Goal: Task Accomplishment & Management: Use online tool/utility

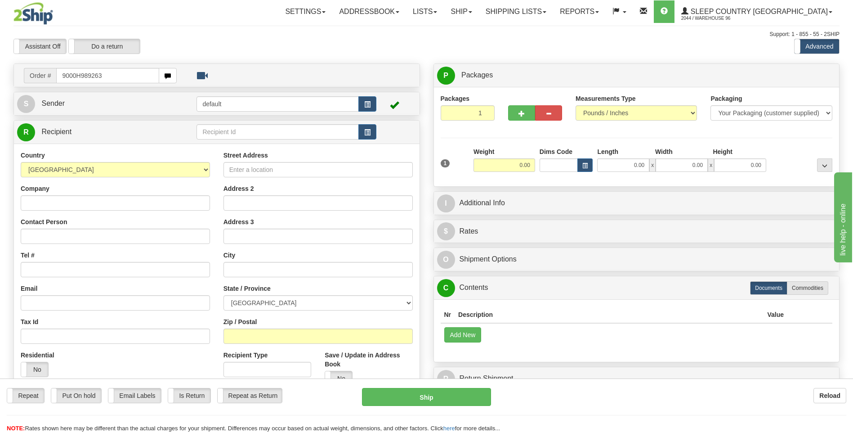
type input "9000H989263"
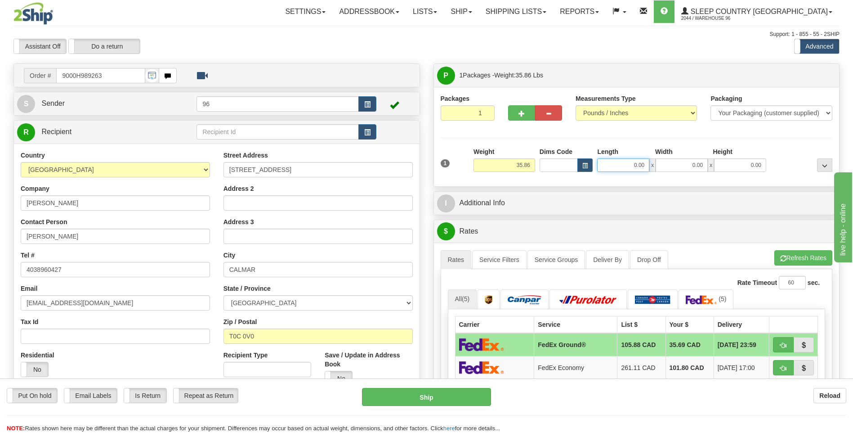
click at [645, 169] on input "0.00" at bounding box center [623, 164] width 52 height 13
type input "15.00"
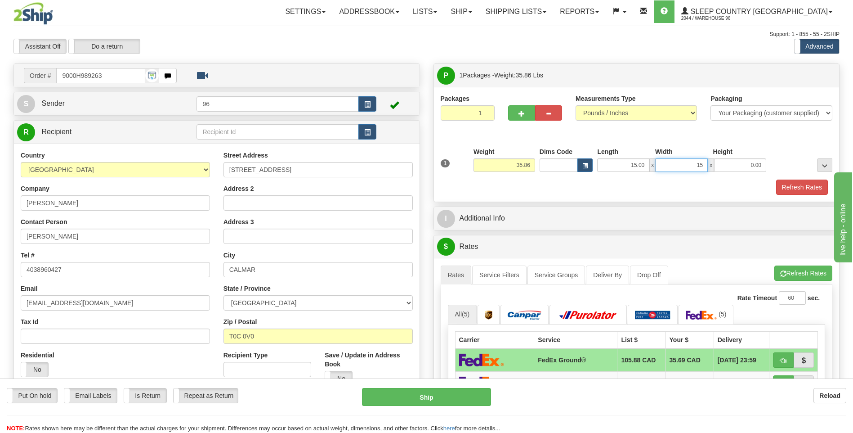
type input "15.00"
type input "42.00"
click at [806, 188] on button "Refresh Rates" at bounding box center [802, 186] width 52 height 15
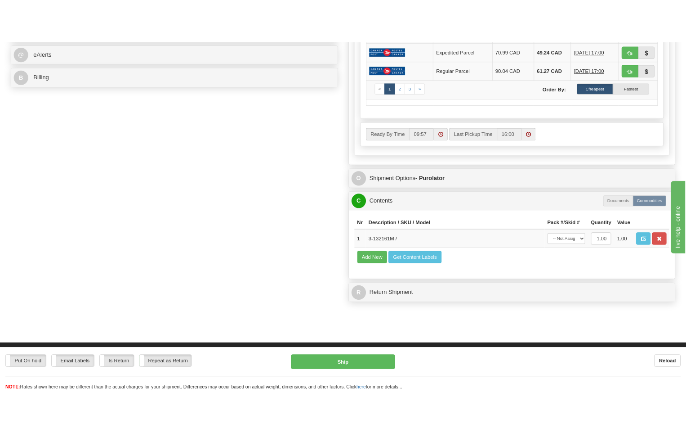
scroll to position [405, 0]
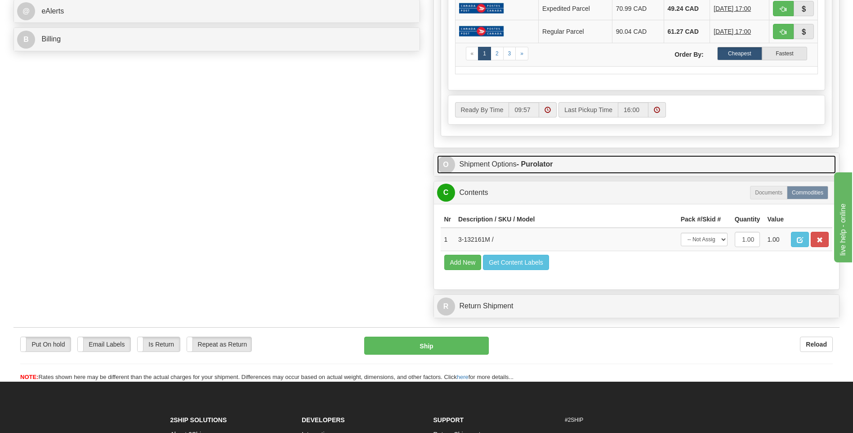
click at [538, 165] on strong "- Purolator" at bounding box center [535, 164] width 36 height 8
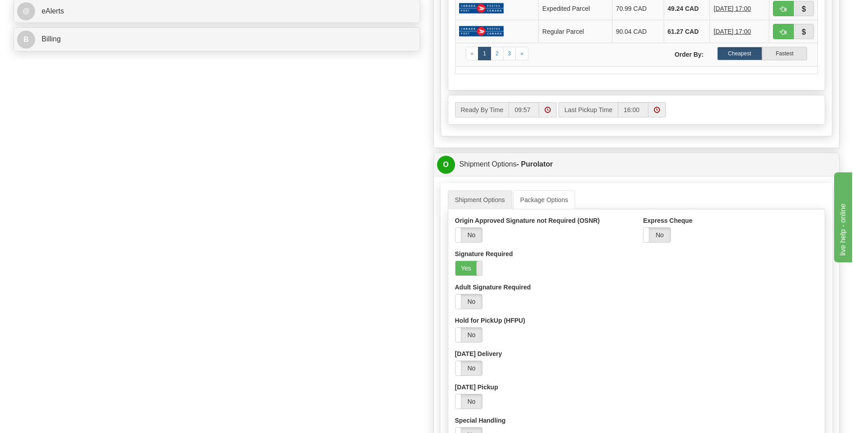
click at [477, 268] on span at bounding box center [482, 268] width 12 height 14
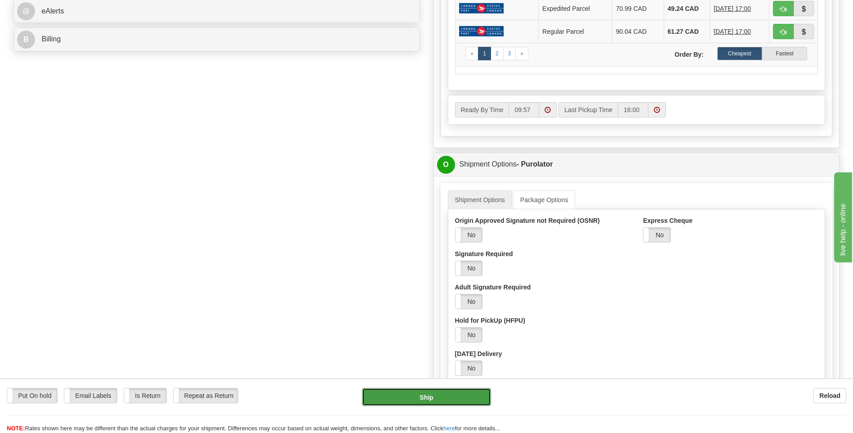
click at [441, 400] on button "Ship" at bounding box center [426, 397] width 129 height 18
type input "260"
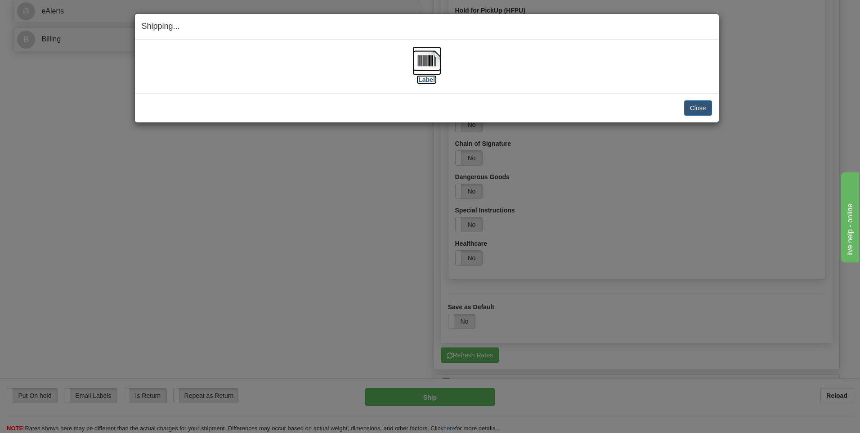
click at [420, 54] on img at bounding box center [426, 60] width 29 height 29
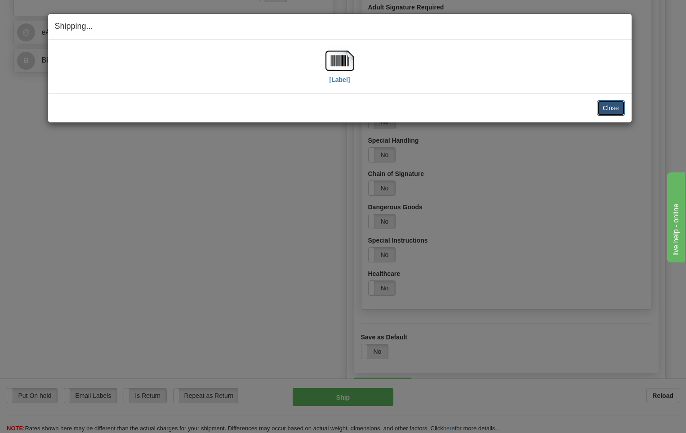
click at [609, 110] on button "Close" at bounding box center [611, 107] width 28 height 15
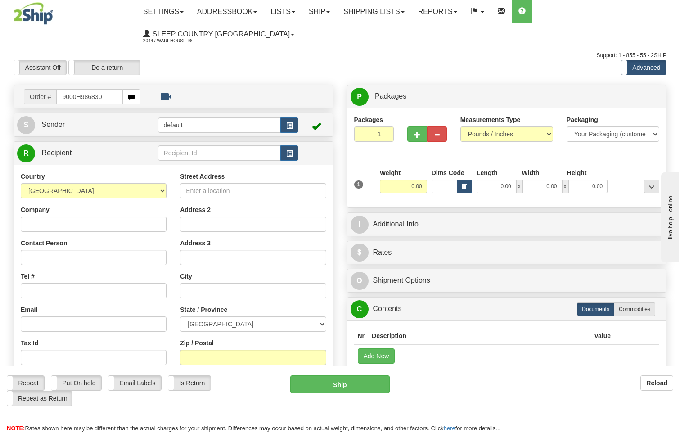
type input "9000H986830"
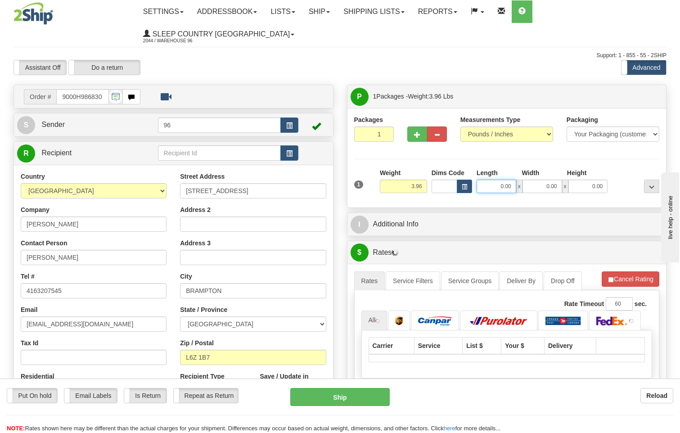
click at [513, 179] on input "0.00" at bounding box center [496, 185] width 40 height 13
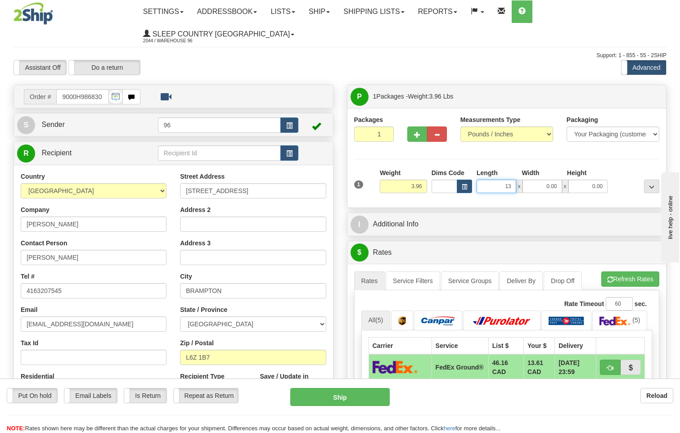
type input "13.00"
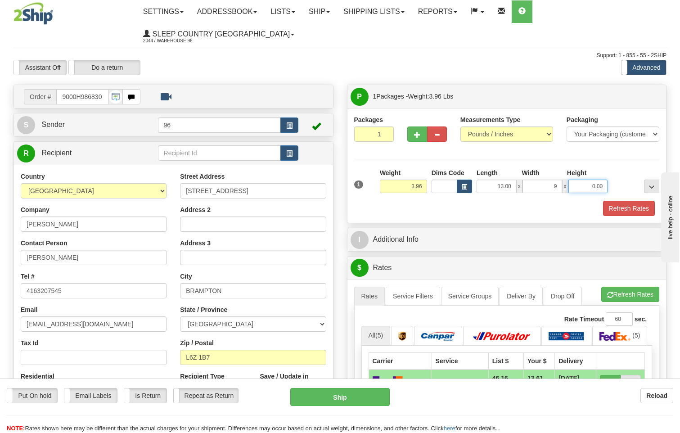
type input "9.00"
click at [645, 201] on button "Refresh Rates" at bounding box center [629, 208] width 52 height 15
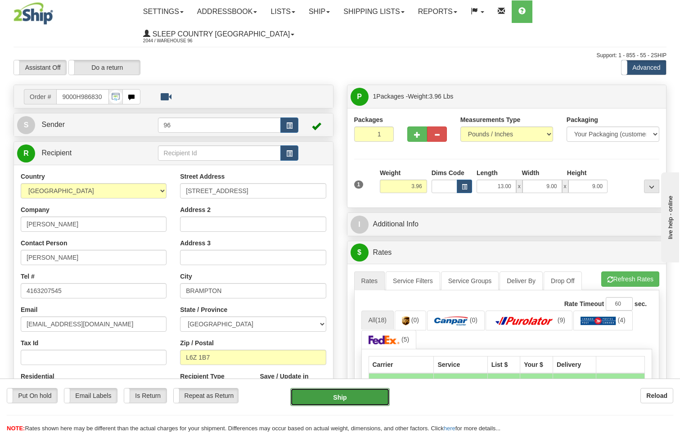
click at [357, 401] on button "Ship" at bounding box center [340, 397] width 100 height 18
type input "92"
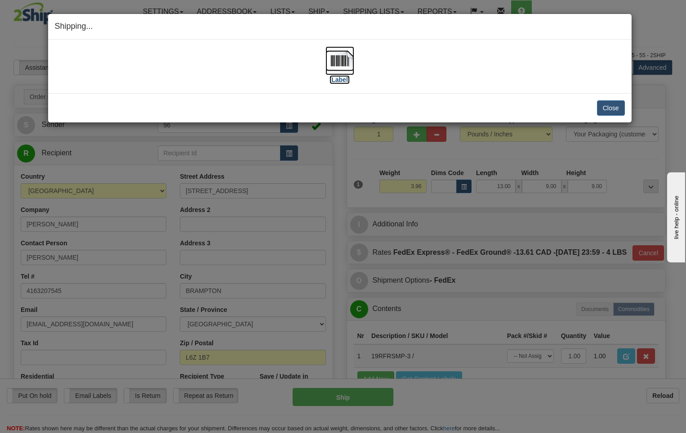
click at [341, 62] on img at bounding box center [340, 60] width 29 height 29
click at [612, 110] on button "Close" at bounding box center [611, 107] width 28 height 15
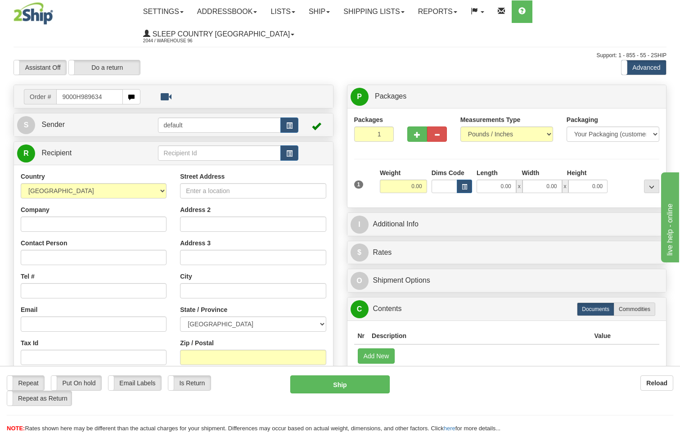
type input "9000H989634"
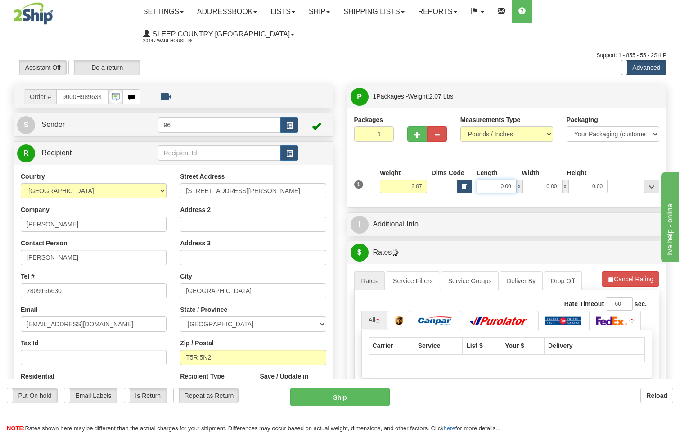
click at [506, 179] on input "0.00" at bounding box center [496, 185] width 40 height 13
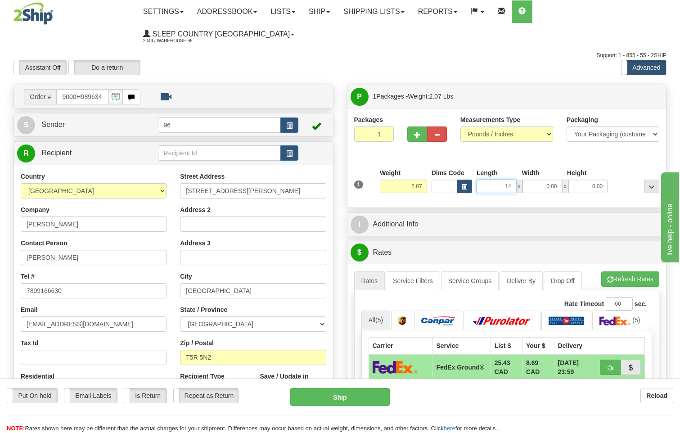
type input "14.00"
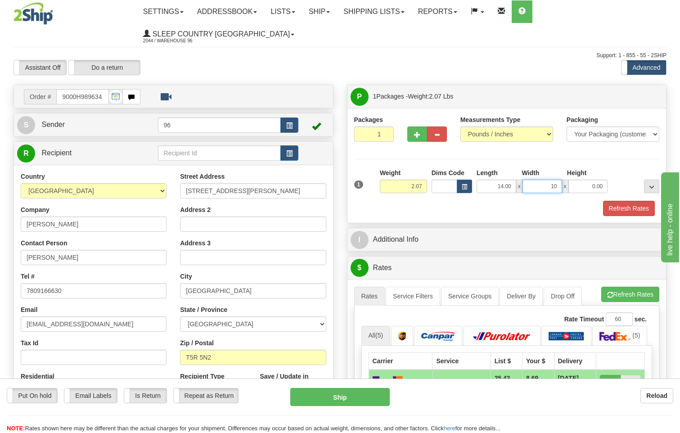
type input "10.00"
type input "3.00"
click at [622, 201] on button "Refresh Rates" at bounding box center [629, 208] width 52 height 15
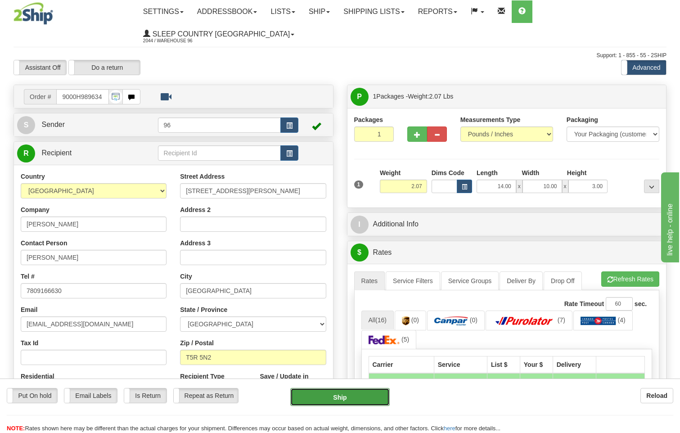
click at [329, 389] on button "Ship" at bounding box center [340, 397] width 100 height 18
type input "DOM.EP"
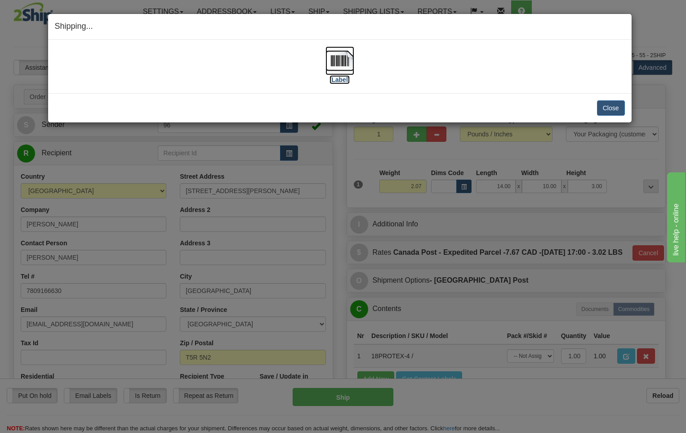
click at [346, 62] on img at bounding box center [340, 60] width 29 height 29
click at [612, 105] on button "Close" at bounding box center [611, 107] width 28 height 15
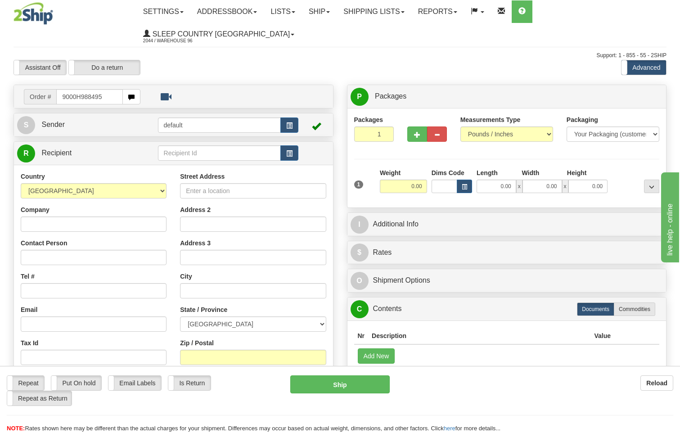
type input "9000H988495"
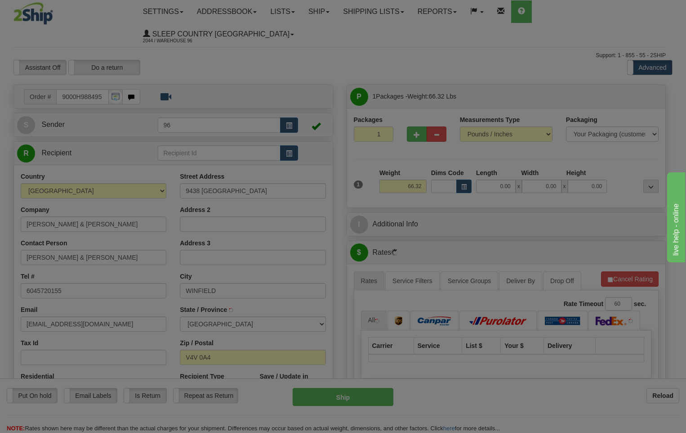
type input "LAKE COUNTRY"
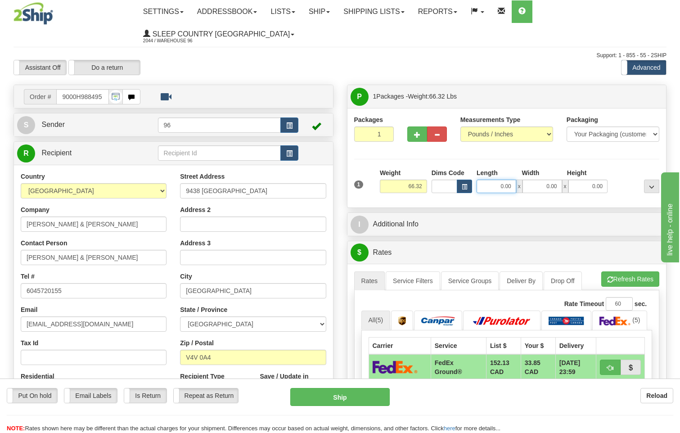
click at [510, 179] on input "0.00" at bounding box center [496, 185] width 40 height 13
type input "14.00"
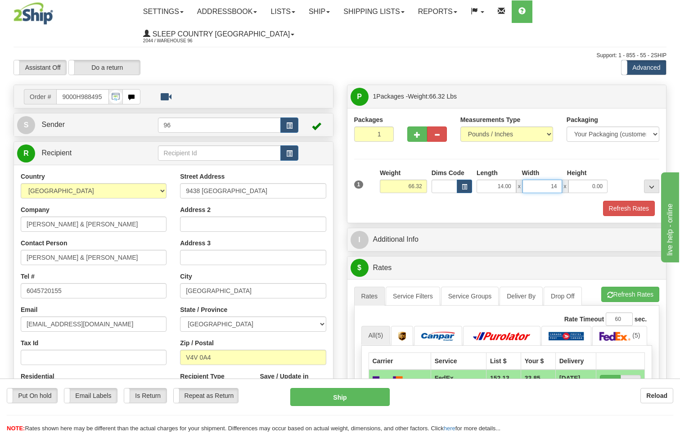
type input "14.00"
type input "43.00"
click at [625, 201] on button "Refresh Rates" at bounding box center [629, 208] width 52 height 15
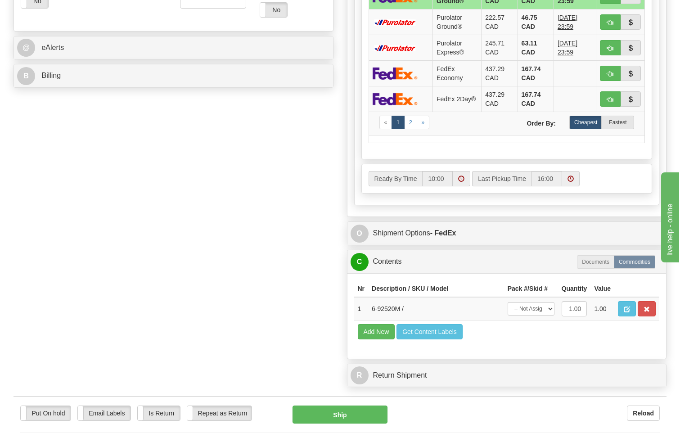
scroll to position [495, 0]
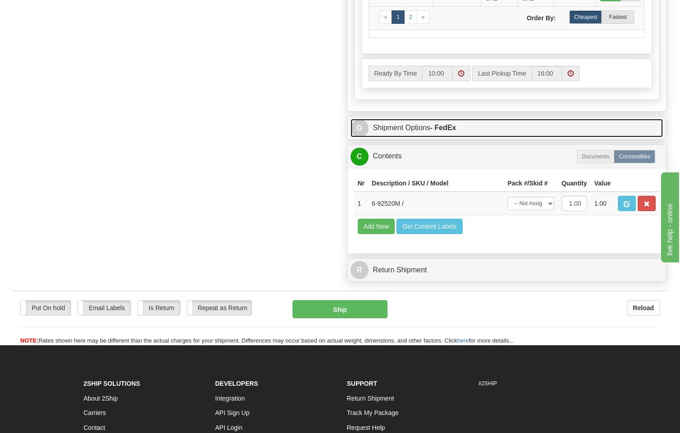
click at [441, 124] on strong "- FedEx" at bounding box center [443, 128] width 26 height 8
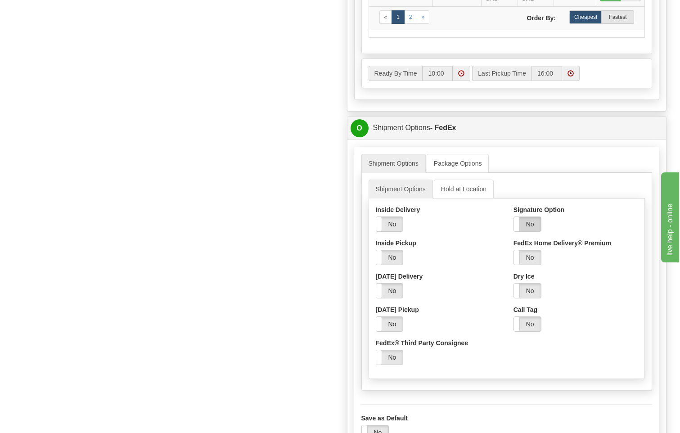
click at [528, 217] on label "No" at bounding box center [527, 224] width 27 height 14
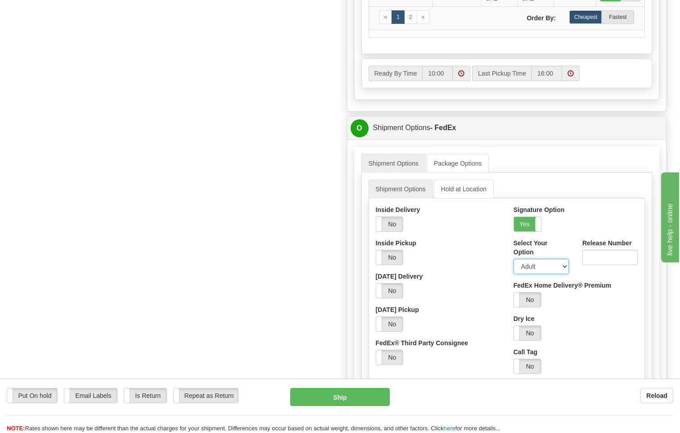
click at [533, 259] on select "Adult Direct Indirect No Signature Required Service Default" at bounding box center [540, 266] width 55 height 15
select select "2"
click at [513, 259] on select "Adult Direct Indirect No Signature Required Service Default" at bounding box center [540, 266] width 55 height 15
click at [361, 398] on button "Ship" at bounding box center [340, 397] width 100 height 18
type input "92"
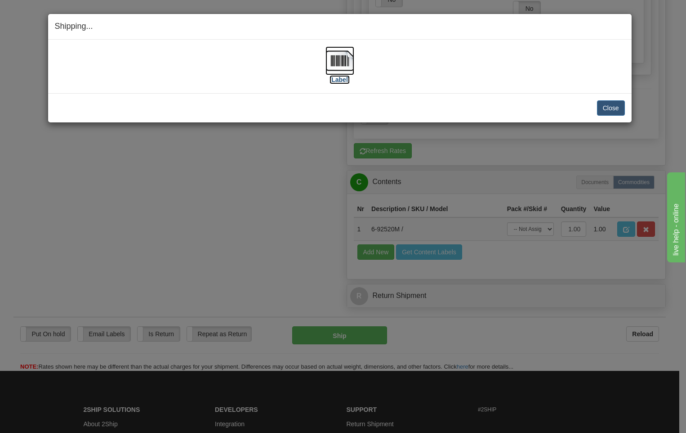
click at [343, 65] on img at bounding box center [340, 60] width 29 height 29
click at [616, 110] on button "Close" at bounding box center [611, 107] width 28 height 15
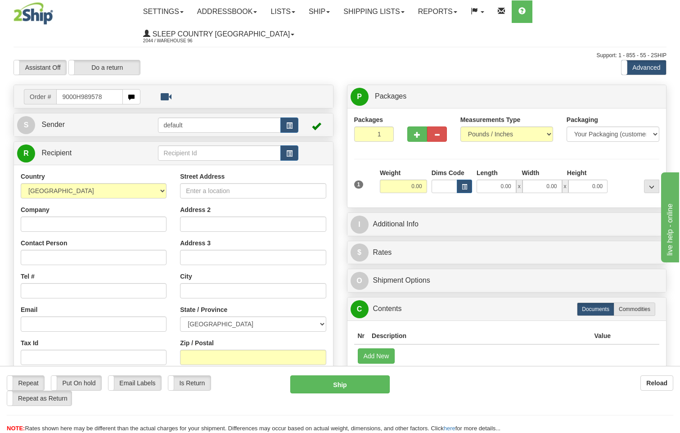
type input "9000H989578"
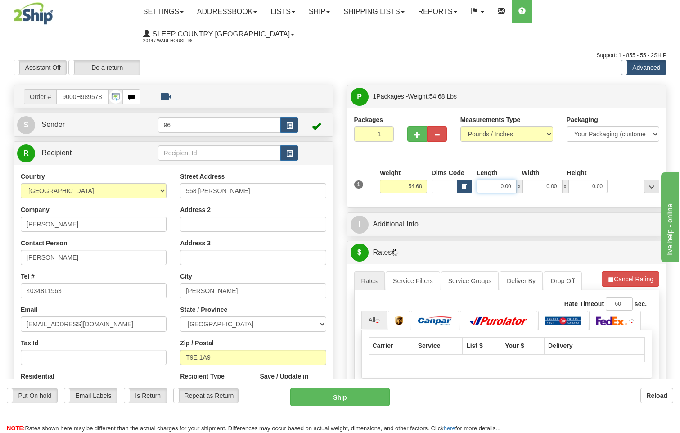
click at [510, 179] on input "0.00" at bounding box center [496, 185] width 40 height 13
click at [510, 179] on input "Length" at bounding box center [496, 185] width 40 height 13
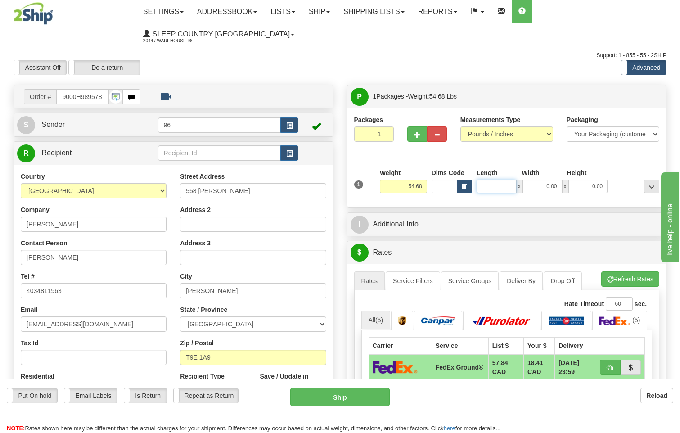
click at [510, 179] on input "Length" at bounding box center [496, 185] width 40 height 13
type input "18.00"
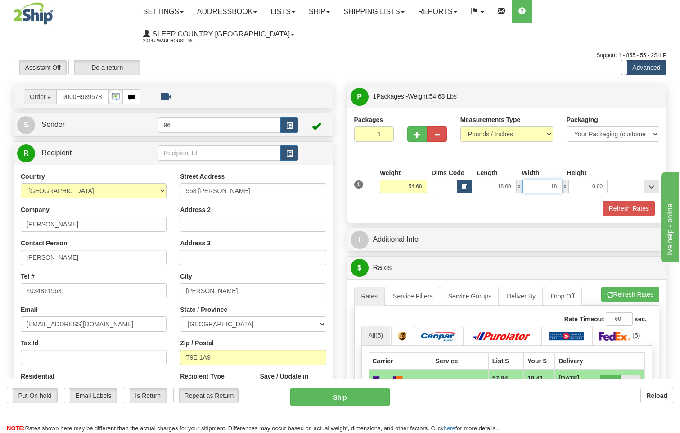
type input "18.00"
type input "42.00"
click at [629, 201] on button "Refresh Rates" at bounding box center [629, 208] width 52 height 15
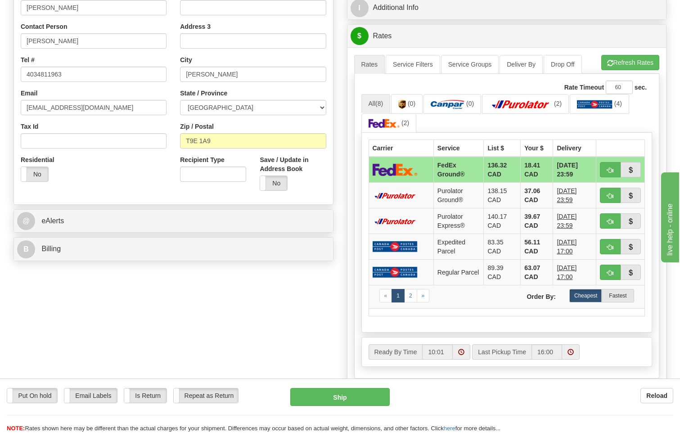
scroll to position [315, 0]
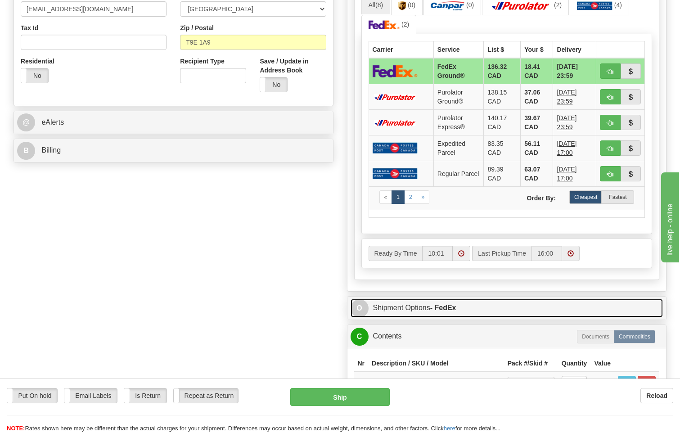
click at [449, 304] on strong "- FedEx" at bounding box center [443, 308] width 26 height 8
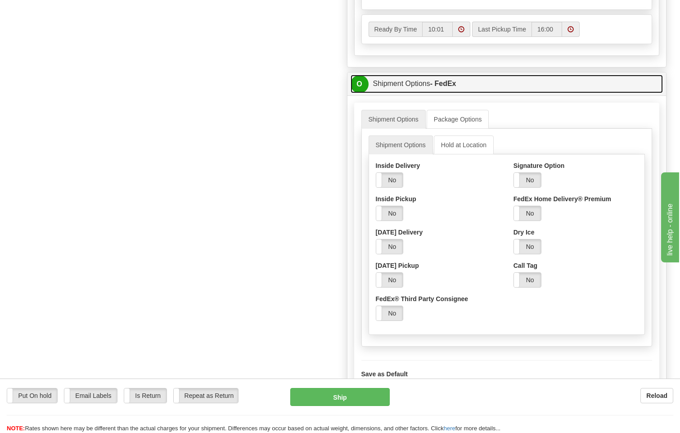
scroll to position [540, 0]
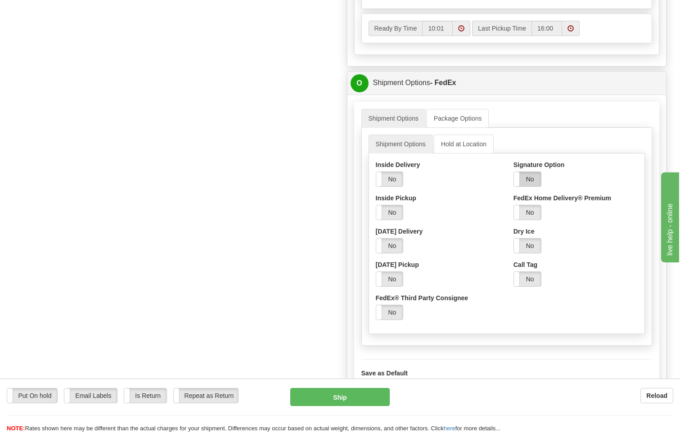
click at [533, 172] on label "No" at bounding box center [527, 179] width 27 height 14
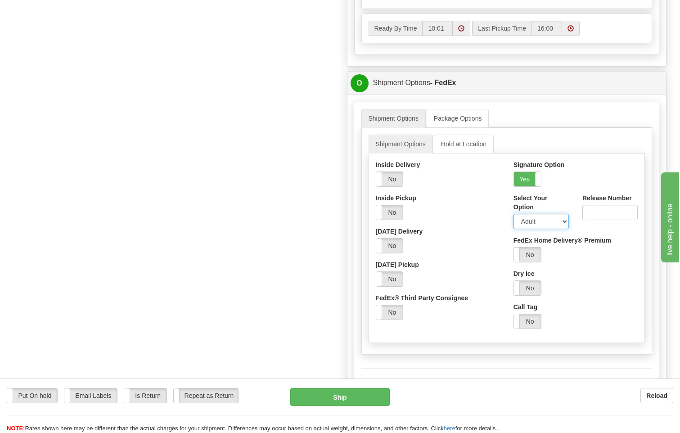
click at [537, 214] on select "Adult Direct Indirect No Signature Required Service Default" at bounding box center [540, 221] width 55 height 15
select select "2"
click at [513, 214] on select "Adult Direct Indirect No Signature Required Service Default" at bounding box center [540, 221] width 55 height 15
click at [362, 392] on button "Ship" at bounding box center [340, 397] width 100 height 18
type input "92"
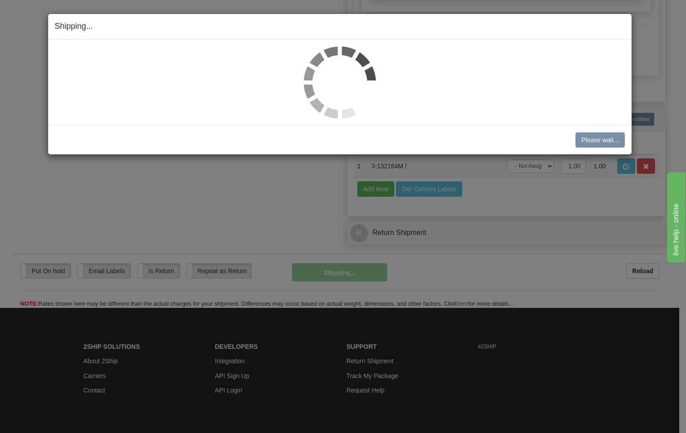
scroll to position [546, 0]
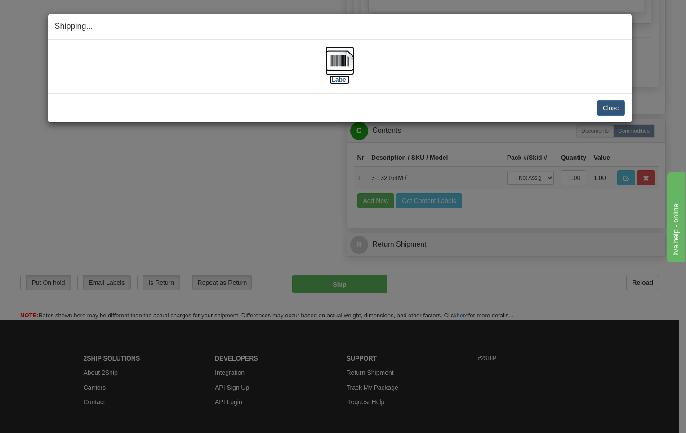
click at [337, 62] on img at bounding box center [340, 60] width 29 height 29
click at [612, 109] on button "Close" at bounding box center [611, 107] width 28 height 15
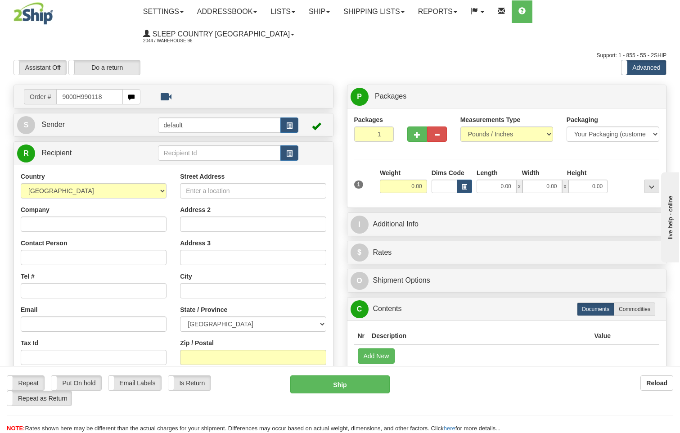
type input "9000H990118"
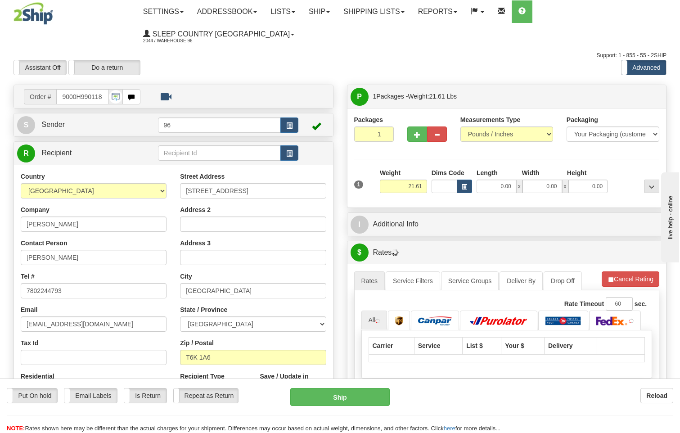
click at [516, 179] on span "x" at bounding box center [519, 185] width 6 height 13
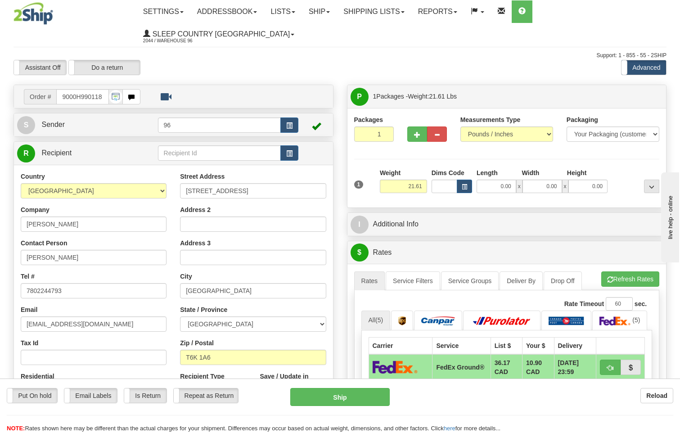
click at [516, 179] on span "x" at bounding box center [519, 185] width 6 height 13
click at [512, 179] on input "0.00" at bounding box center [496, 185] width 40 height 13
type input "23.00"
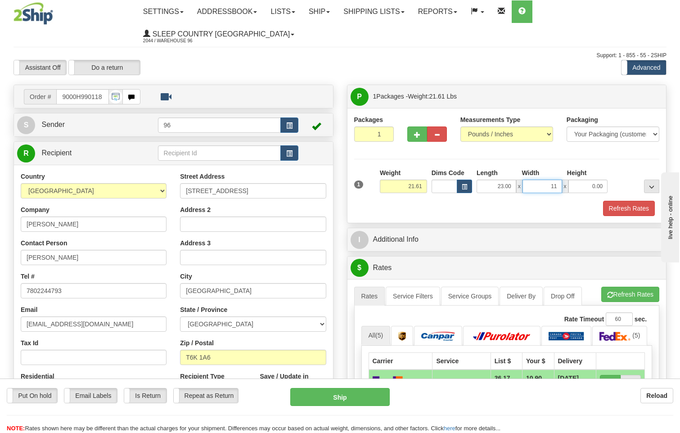
type input "11.00"
click at [626, 201] on button "Refresh Rates" at bounding box center [629, 208] width 52 height 15
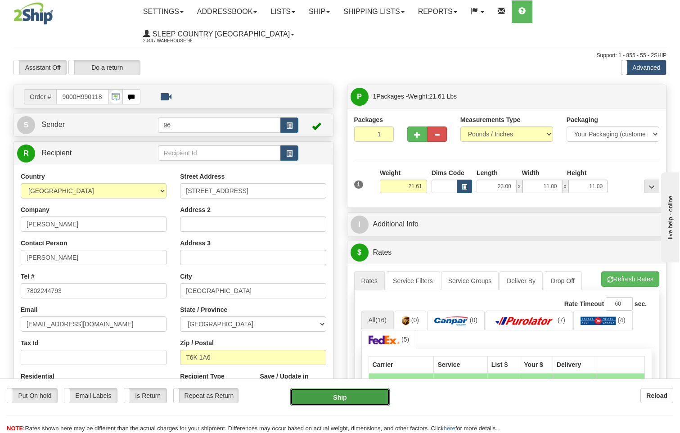
click at [325, 400] on button "Ship" at bounding box center [340, 397] width 100 height 18
type input "92"
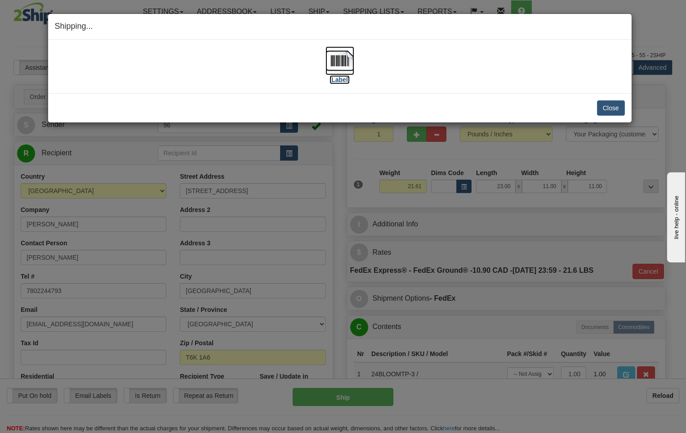
click at [343, 56] on img at bounding box center [340, 60] width 29 height 29
click at [616, 109] on button "Close" at bounding box center [611, 107] width 28 height 15
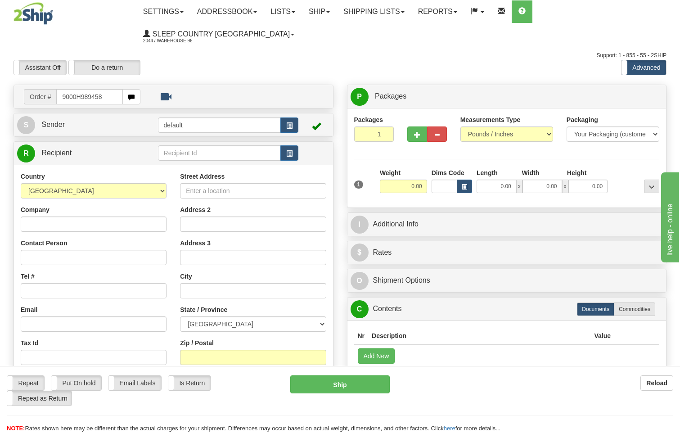
type input "9000H989458"
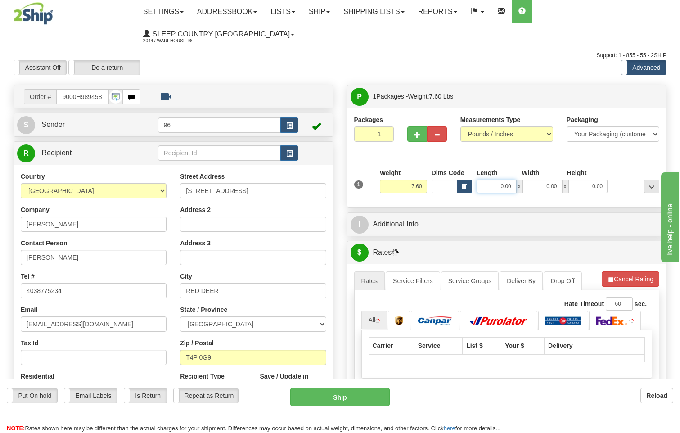
click at [513, 179] on input "0.00" at bounding box center [496, 185] width 40 height 13
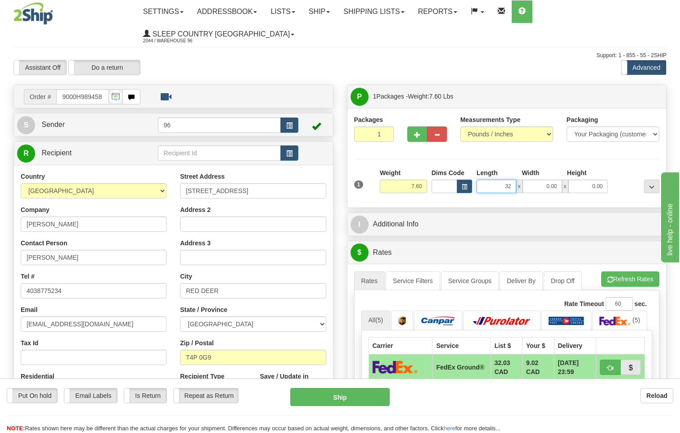
type input "32.00"
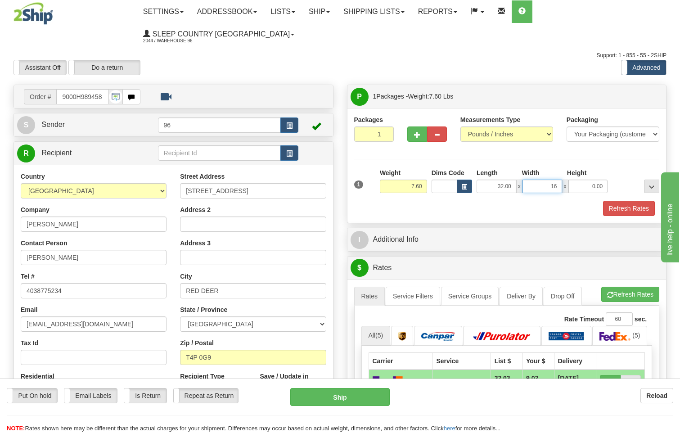
type input "16.00"
type input "10.00"
click at [650, 201] on button "Refresh Rates" at bounding box center [629, 208] width 52 height 15
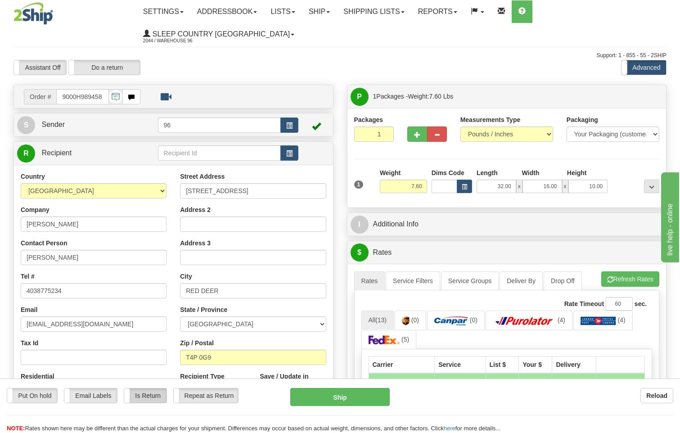
click at [136, 389] on label "Is Return" at bounding box center [145, 395] width 42 height 14
click at [396, 12] on link "Shipping lists" at bounding box center [373, 11] width 74 height 22
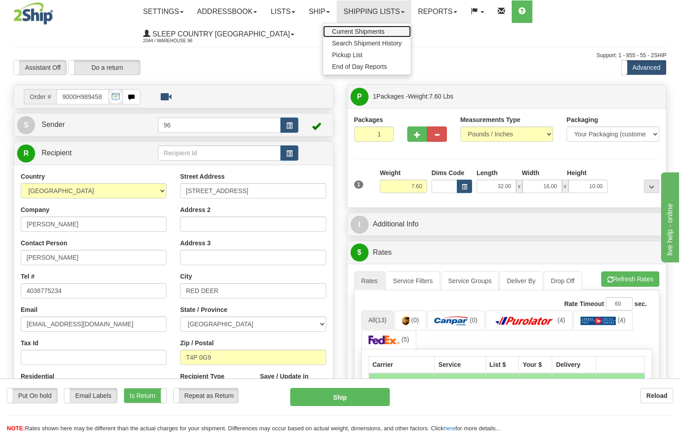
click at [385, 28] on span "Current Shipments" at bounding box center [358, 31] width 53 height 7
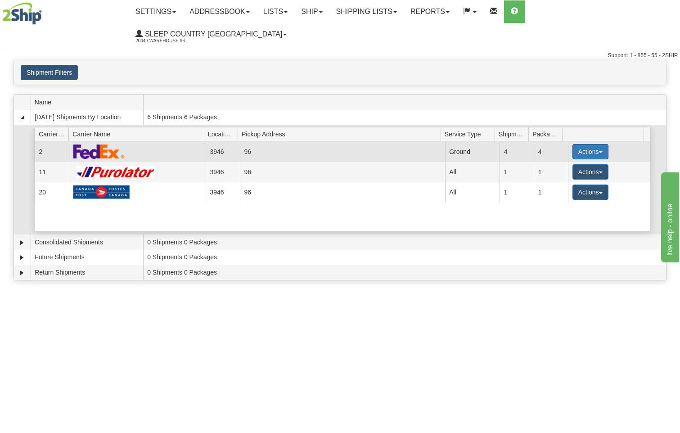
click at [577, 144] on button "Actions" at bounding box center [590, 151] width 36 height 15
click at [554, 177] on span "Close" at bounding box center [555, 180] width 21 height 6
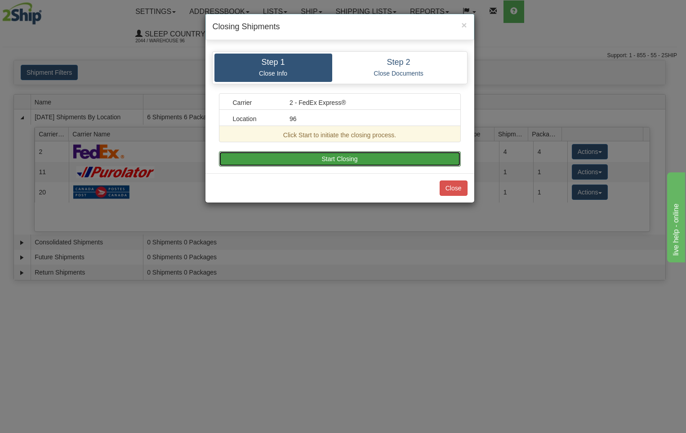
click at [380, 165] on button "Start Closing" at bounding box center [340, 158] width 242 height 15
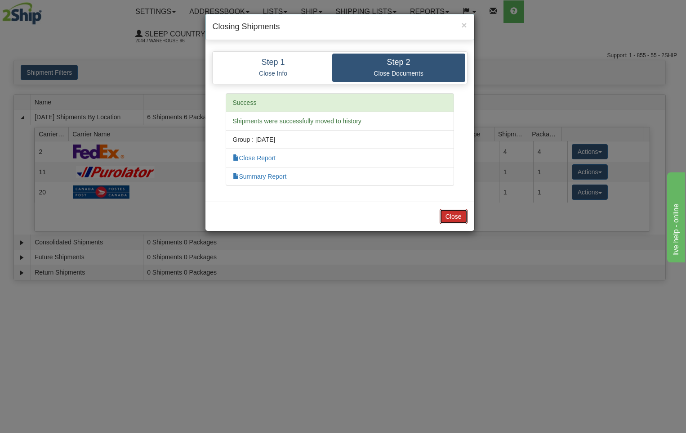
click at [450, 215] on button "Close" at bounding box center [454, 216] width 28 height 15
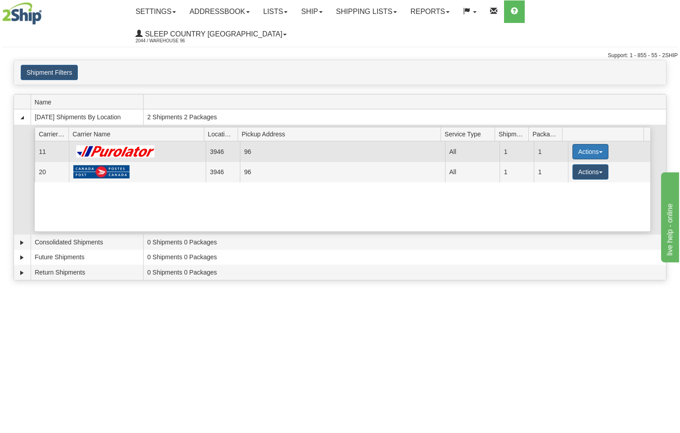
click at [586, 144] on button "Actions" at bounding box center [590, 151] width 36 height 15
click at [557, 188] on span "Pickup" at bounding box center [557, 191] width 24 height 6
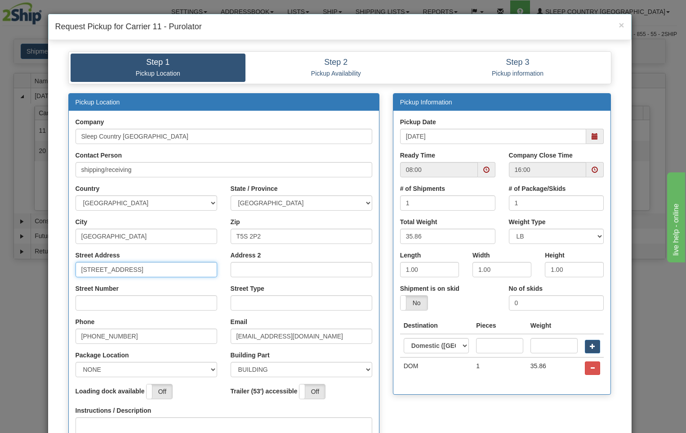
click at [161, 274] on input "[STREET_ADDRESS]" at bounding box center [147, 269] width 142 height 15
type input "18137"
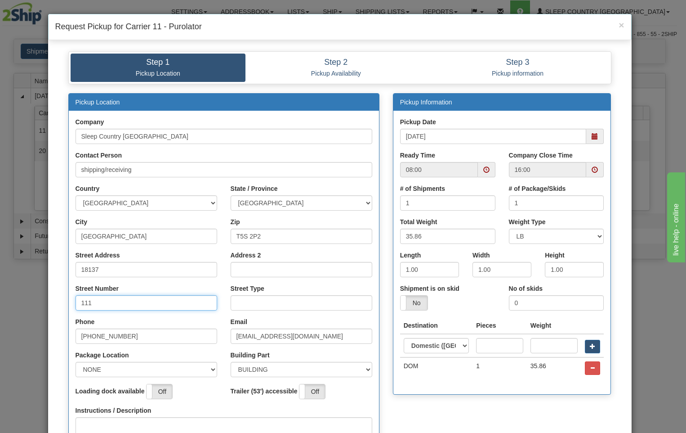
type input "111"
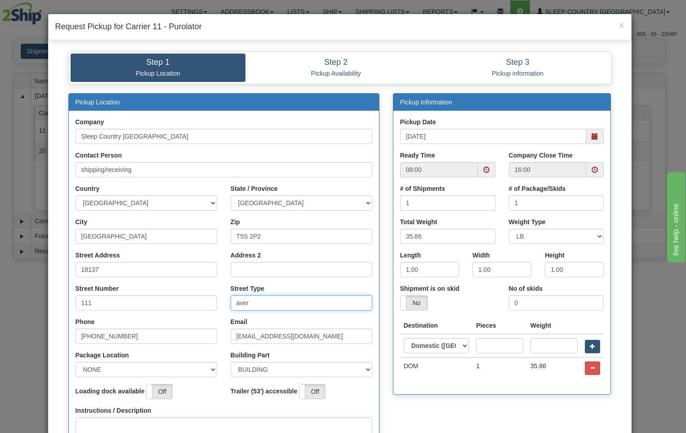
click at [265, 303] on input "aver" at bounding box center [302, 302] width 142 height 15
type input "ave"
click at [208, 370] on select "NONE FRONT REAR SIDE" at bounding box center [147, 369] width 142 height 15
select select "2"
click at [76, 362] on select "NONE FRONT REAR SIDE" at bounding box center [147, 369] width 142 height 15
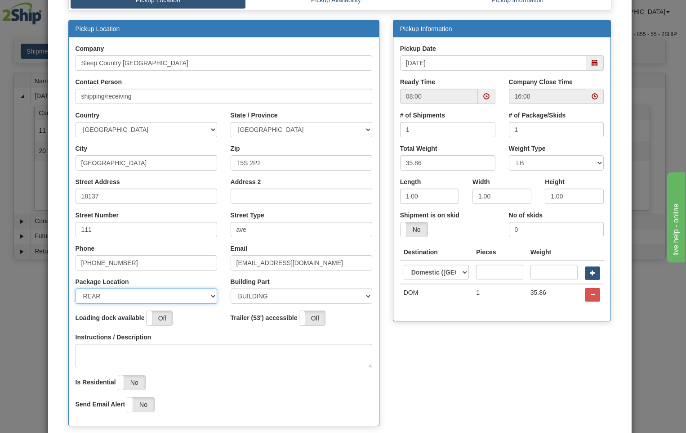
scroll to position [141, 0]
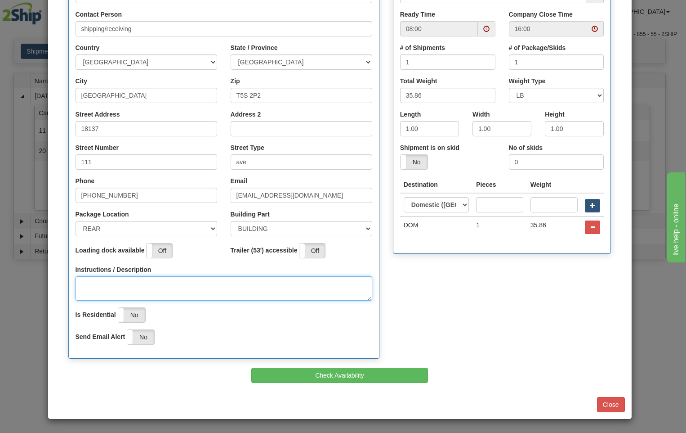
click at [99, 285] on textarea "Instructions / Description" at bounding box center [224, 288] width 297 height 24
click at [483, 28] on span at bounding box center [486, 29] width 6 height 6
type textarea "pick up at rear of building"
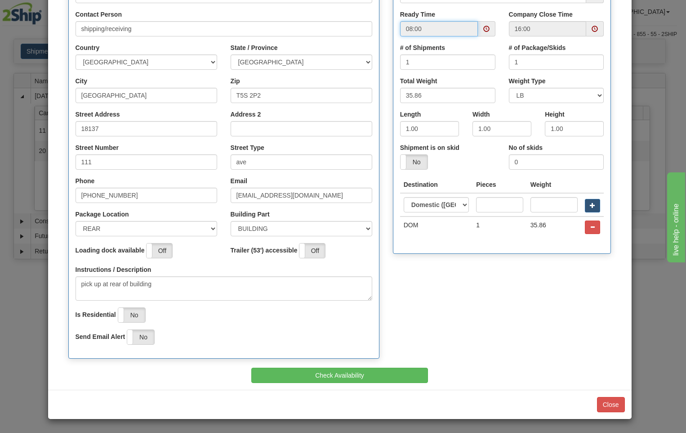
click at [483, 28] on span at bounding box center [486, 29] width 6 height 6
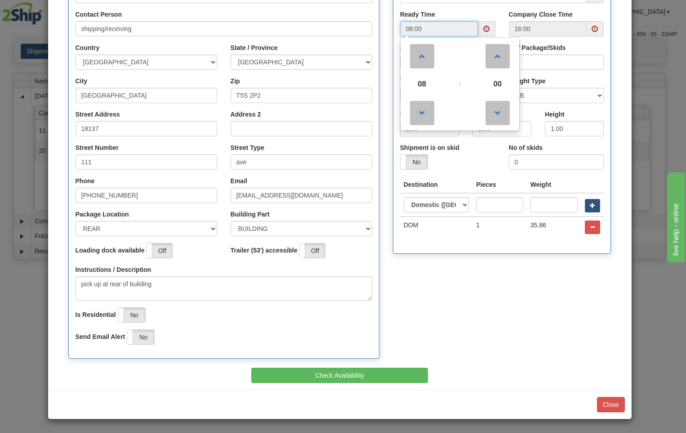
click at [483, 28] on span at bounding box center [486, 29] width 6 height 6
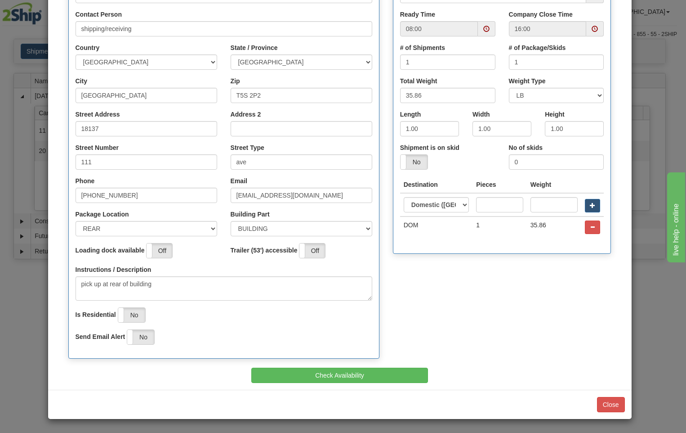
click at [485, 31] on span at bounding box center [486, 29] width 6 height 6
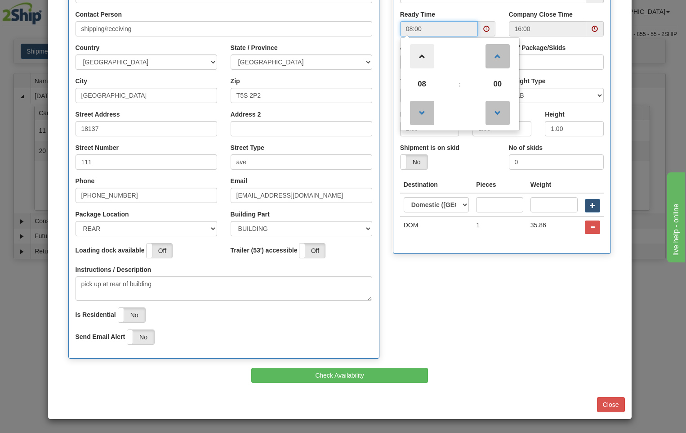
click at [419, 55] on span at bounding box center [422, 56] width 24 height 24
type input "12:00"
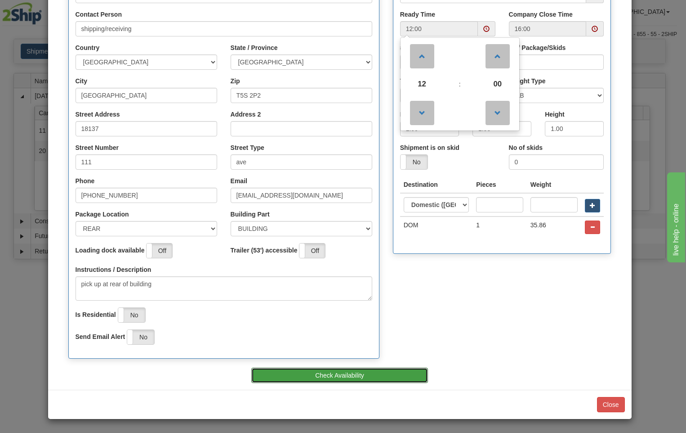
click at [386, 377] on button "Check Availability" at bounding box center [339, 374] width 177 height 15
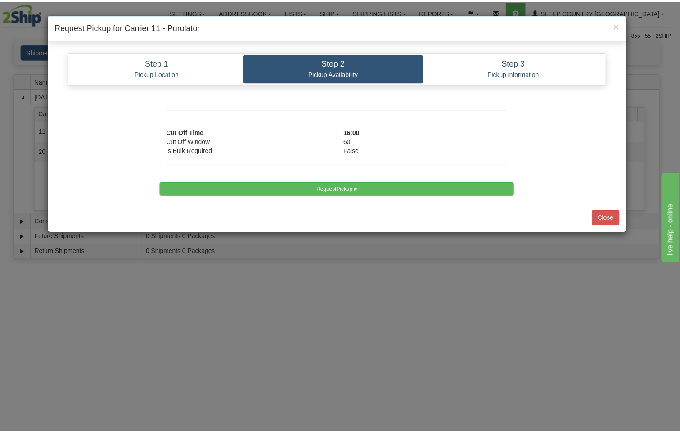
scroll to position [0, 0]
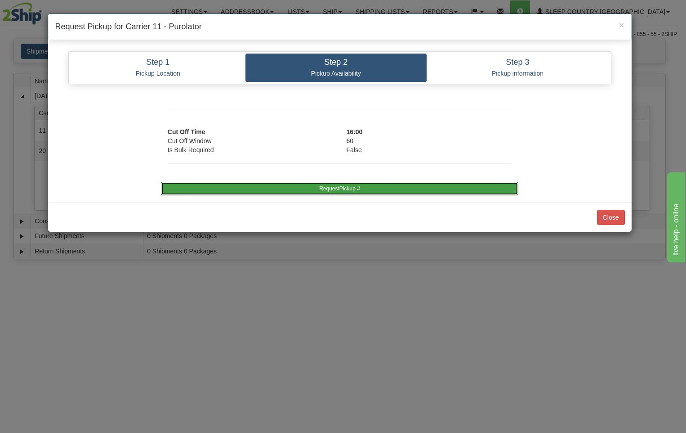
click at [380, 188] on button "RequestPickup #" at bounding box center [340, 188] width 358 height 13
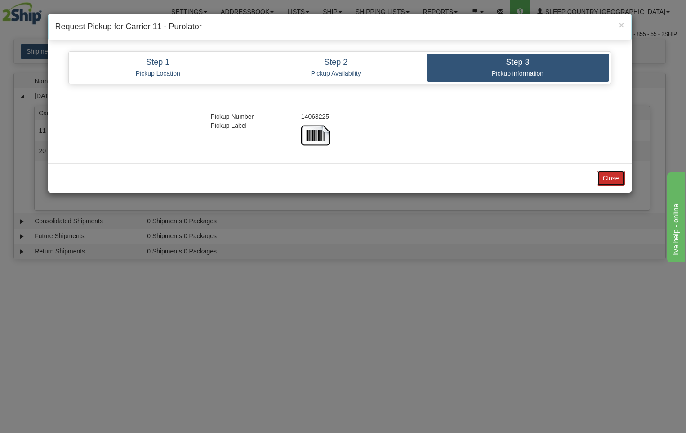
click at [606, 181] on button "Close" at bounding box center [611, 177] width 28 height 15
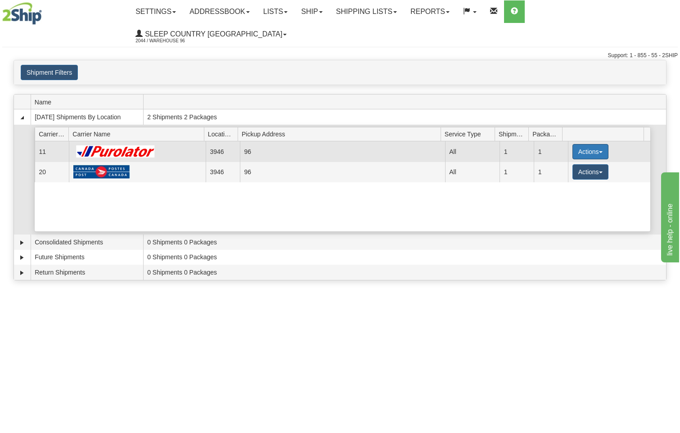
click at [599, 151] on span "button" at bounding box center [601, 152] width 4 height 2
click at [565, 177] on span "Close" at bounding box center [555, 180] width 21 height 6
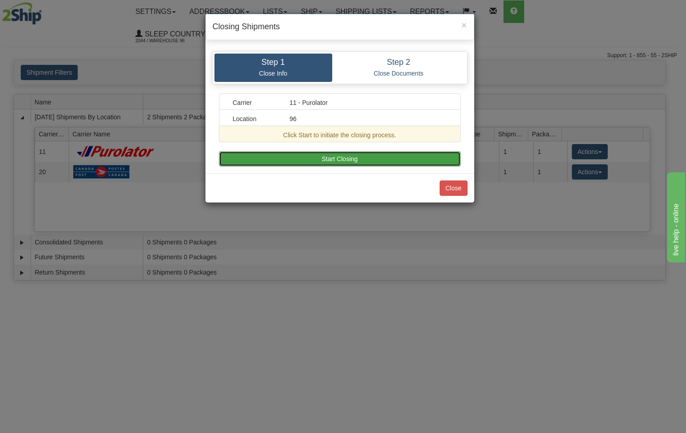
click at [348, 156] on button "Start Closing" at bounding box center [340, 158] width 242 height 15
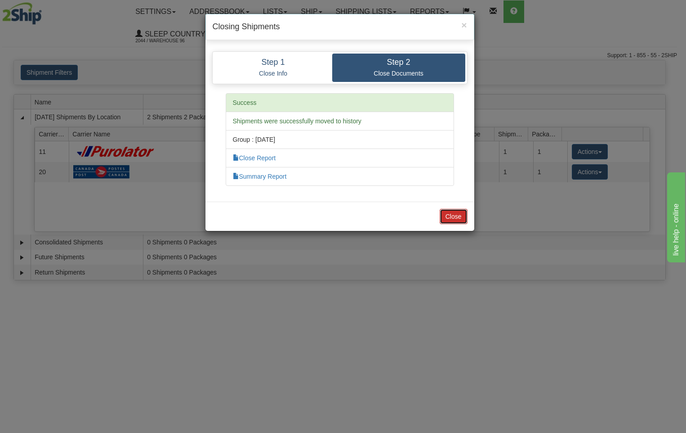
click at [457, 214] on button "Close" at bounding box center [454, 216] width 28 height 15
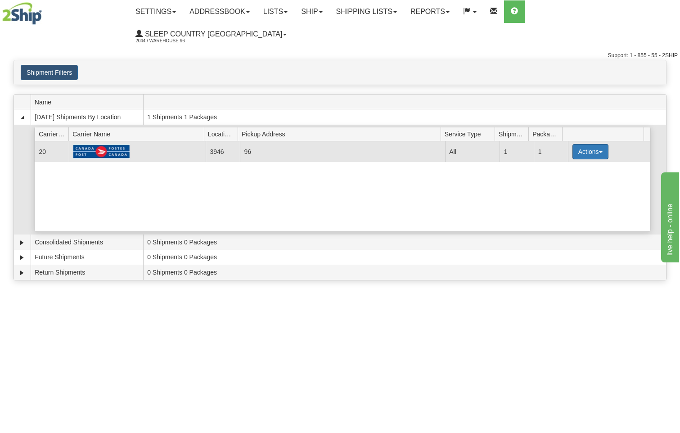
click at [599, 151] on span "button" at bounding box center [601, 152] width 4 height 2
click at [564, 177] on span "Close" at bounding box center [555, 180] width 21 height 6
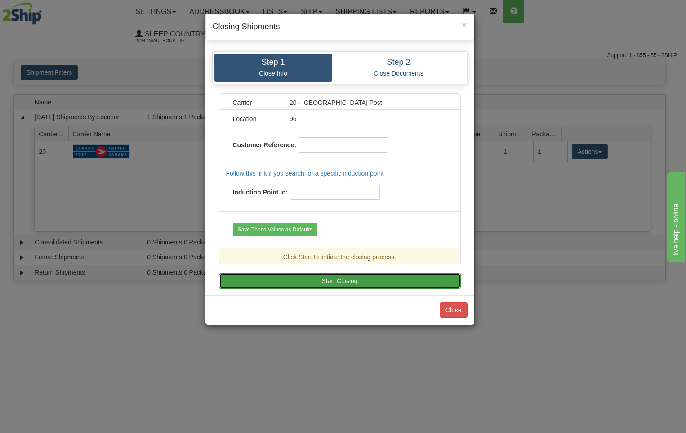
click at [373, 278] on button "Start Closing" at bounding box center [340, 280] width 242 height 15
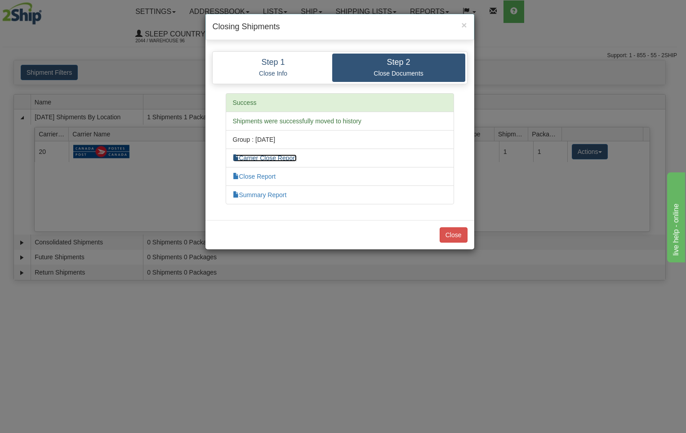
click at [281, 157] on link "Carrier Close Report" at bounding box center [265, 157] width 64 height 7
click at [258, 176] on link "Close Report" at bounding box center [254, 176] width 43 height 7
click at [260, 195] on link "Summary Report" at bounding box center [260, 194] width 54 height 7
click at [454, 239] on button "Close" at bounding box center [454, 234] width 28 height 15
